Goal: Task Accomplishment & Management: Manage account settings

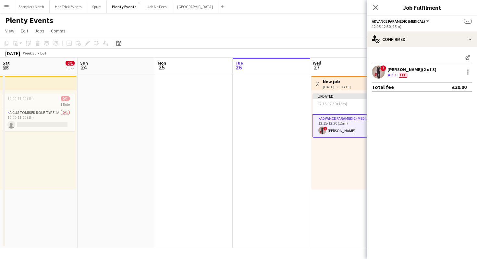
scroll to position [0, 155]
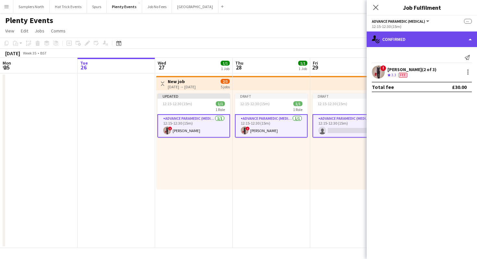
click at [423, 39] on div "single-neutral-actions-check-2 Confirmed" at bounding box center [422, 39] width 110 height 16
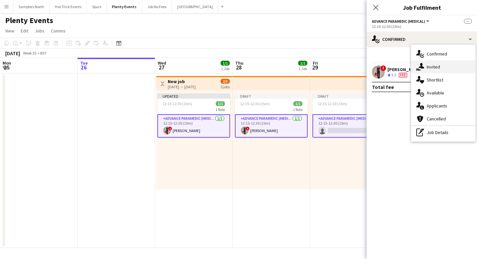
click at [437, 68] on div "single-neutral-actions-share-1 Invited" at bounding box center [443, 66] width 64 height 13
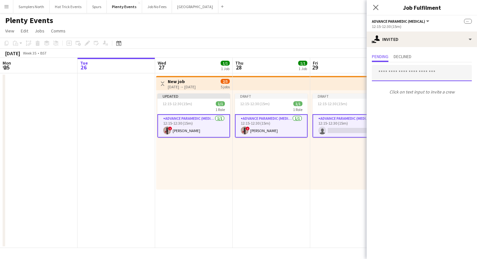
click at [426, 73] on input "text" at bounding box center [422, 73] width 100 height 16
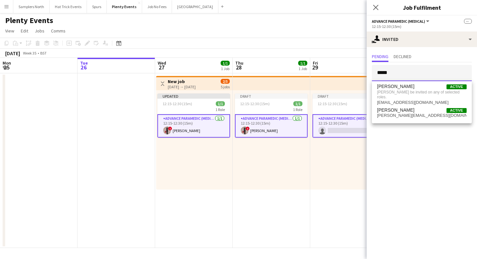
type input "*****"
click at [344, 127] on app-card-role "Advance Paramedic (Medical) 0/1 12:15-12:30 (15m) single-neutral-actions" at bounding box center [348, 125] width 73 height 23
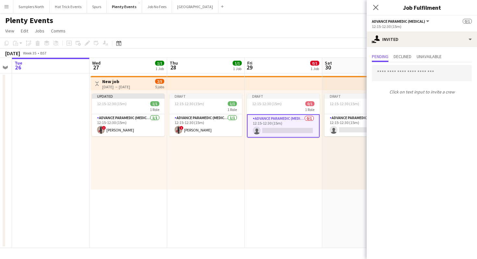
scroll to position [0, 257]
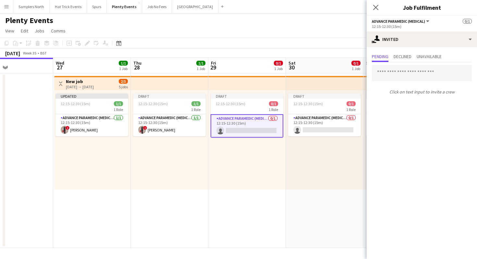
drag, startPoint x: 339, startPoint y: 153, endPoint x: 237, endPoint y: 153, distance: 101.9
click at [237, 153] on app-calendar-viewport "Sat 23 0/1 1 Job Sun 24 Mon 25 Tue 26 Wed 27 1/1 1 Job Thu 28 1/1 1 Job Fri 29 …" at bounding box center [238, 153] width 477 height 190
click at [313, 127] on app-card-role "Advance Paramedic (Medical) 0/1 12:15-12:30 (15m) single-neutral-actions" at bounding box center [324, 125] width 73 height 22
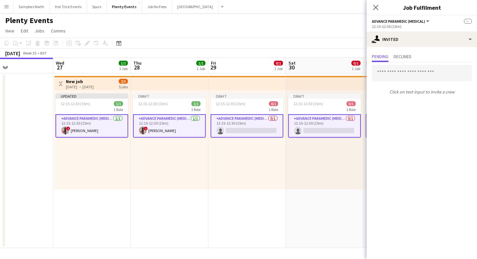
click at [324, 124] on app-card-role "Advance Paramedic (Medical) 0/1 12:15-12:30 (15m) single-neutral-actions" at bounding box center [324, 125] width 73 height 23
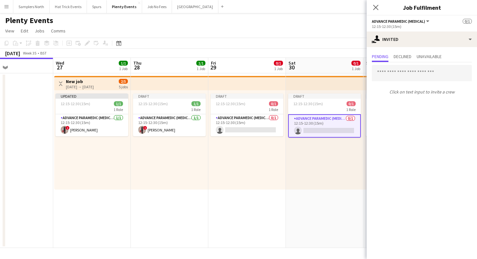
click at [325, 123] on app-card-role "Advance Paramedic (Medical) 0/1 12:15-12:30 (15m) single-neutral-actions" at bounding box center [324, 125] width 73 height 23
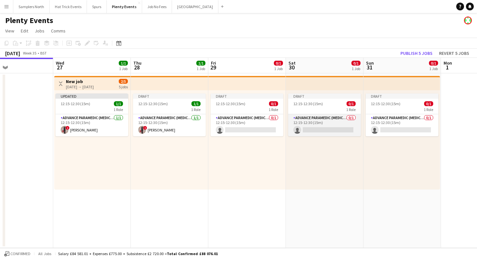
click at [325, 123] on app-card-role "Advance Paramedic (Medical) 0/1 12:15-12:30 (15m) single-neutral-actions" at bounding box center [324, 125] width 73 height 22
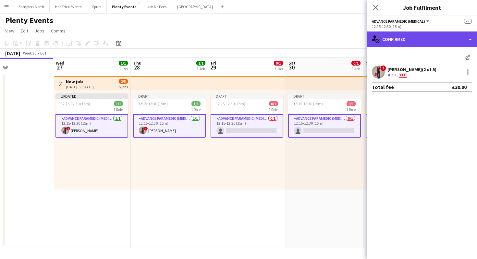
click at [425, 42] on div "single-neutral-actions-check-2 Confirmed" at bounding box center [422, 39] width 110 height 16
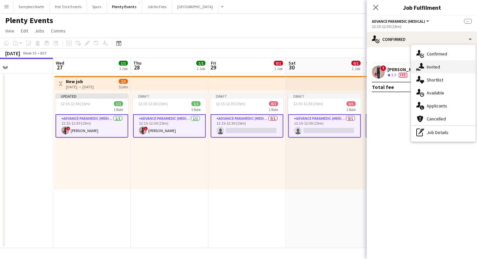
click at [440, 69] on div "single-neutral-actions-share-1 Invited" at bounding box center [443, 66] width 64 height 13
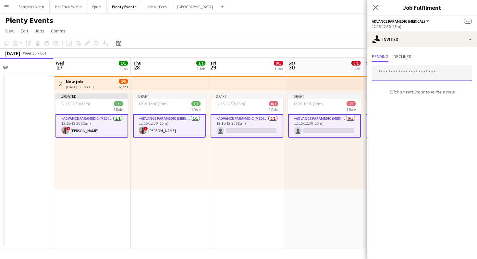
click at [429, 74] on input "text" at bounding box center [422, 73] width 100 height 16
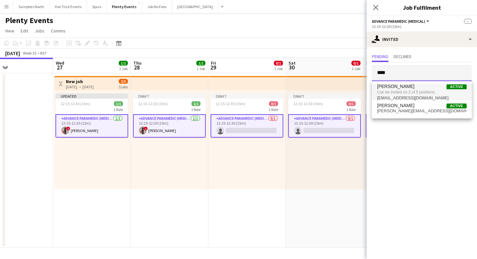
type input "****"
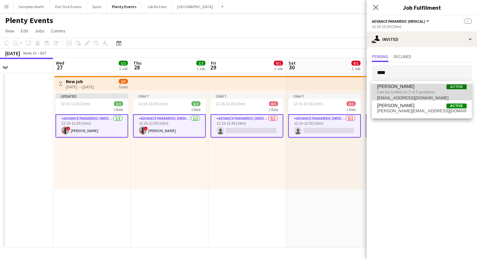
click at [417, 92] on span "Can be invited on 2 of 5 positions." at bounding box center [422, 92] width 90 height 6
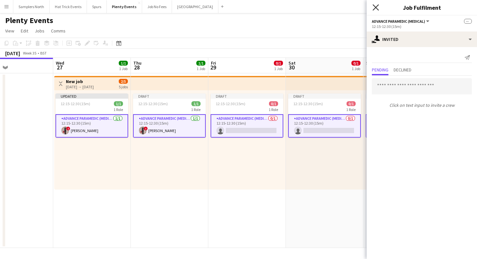
click at [377, 7] on icon "Close pop-in" at bounding box center [375, 7] width 6 height 6
